Goal: Task Accomplishment & Management: Manage account settings

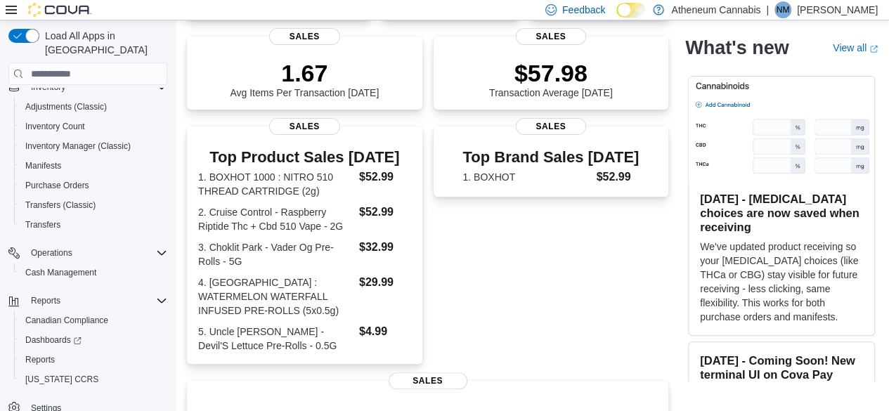
scroll to position [211, 0]
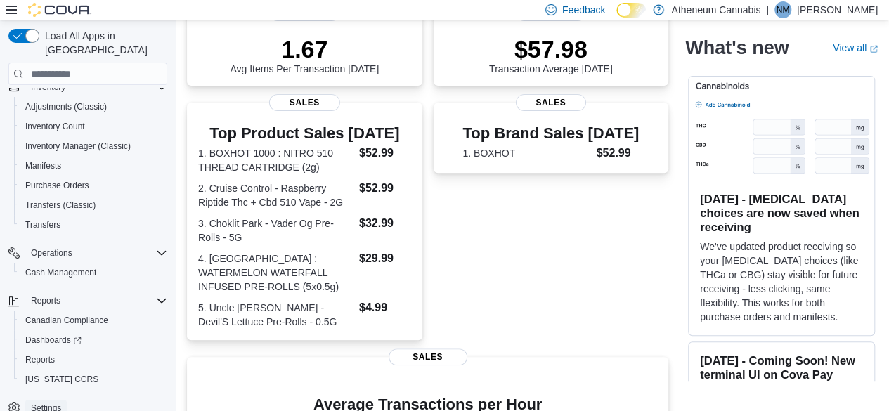
click at [38, 403] on span "Settings" at bounding box center [46, 408] width 30 height 11
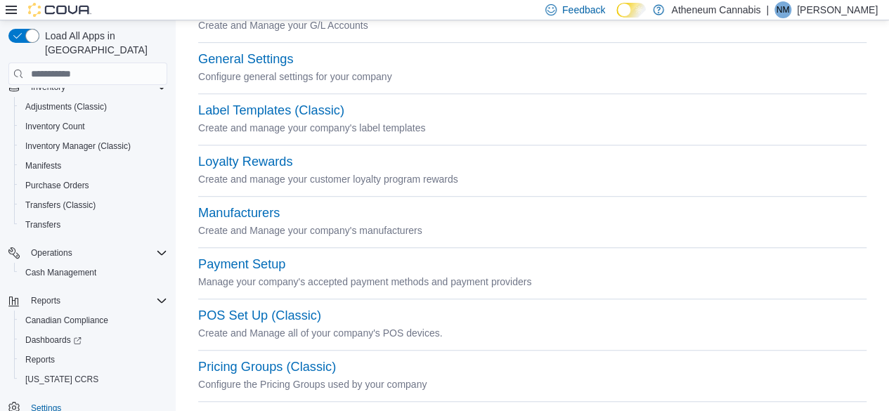
scroll to position [326, 0]
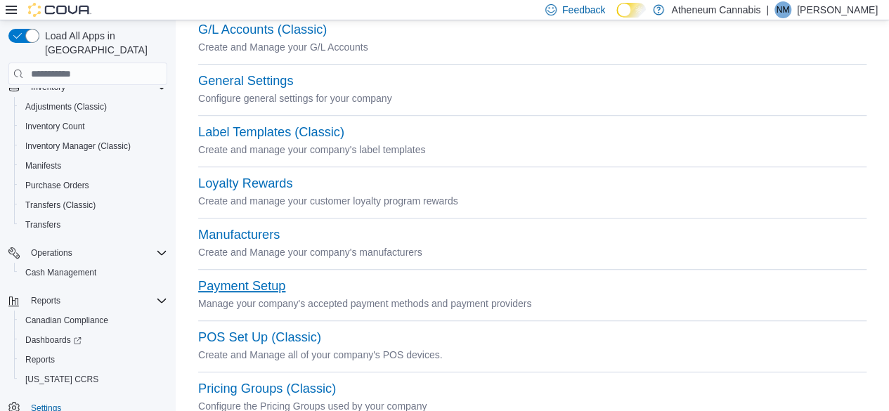
click at [238, 283] on button "Payment Setup" at bounding box center [241, 286] width 87 height 15
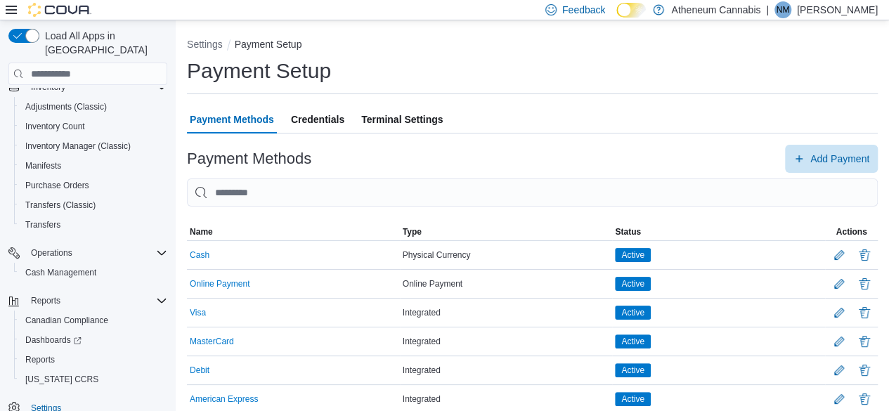
click at [373, 117] on span "Terminal Settings" at bounding box center [402, 119] width 82 height 28
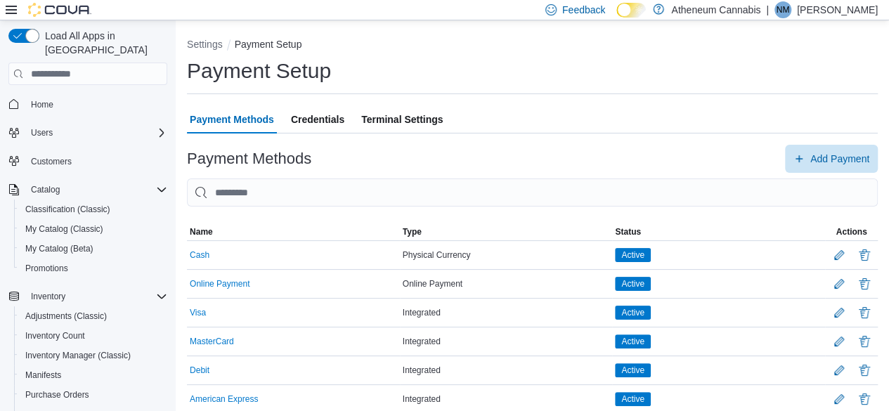
click at [666, 11] on link at bounding box center [659, 9] width 14 height 28
